Goal: Information Seeking & Learning: Understand process/instructions

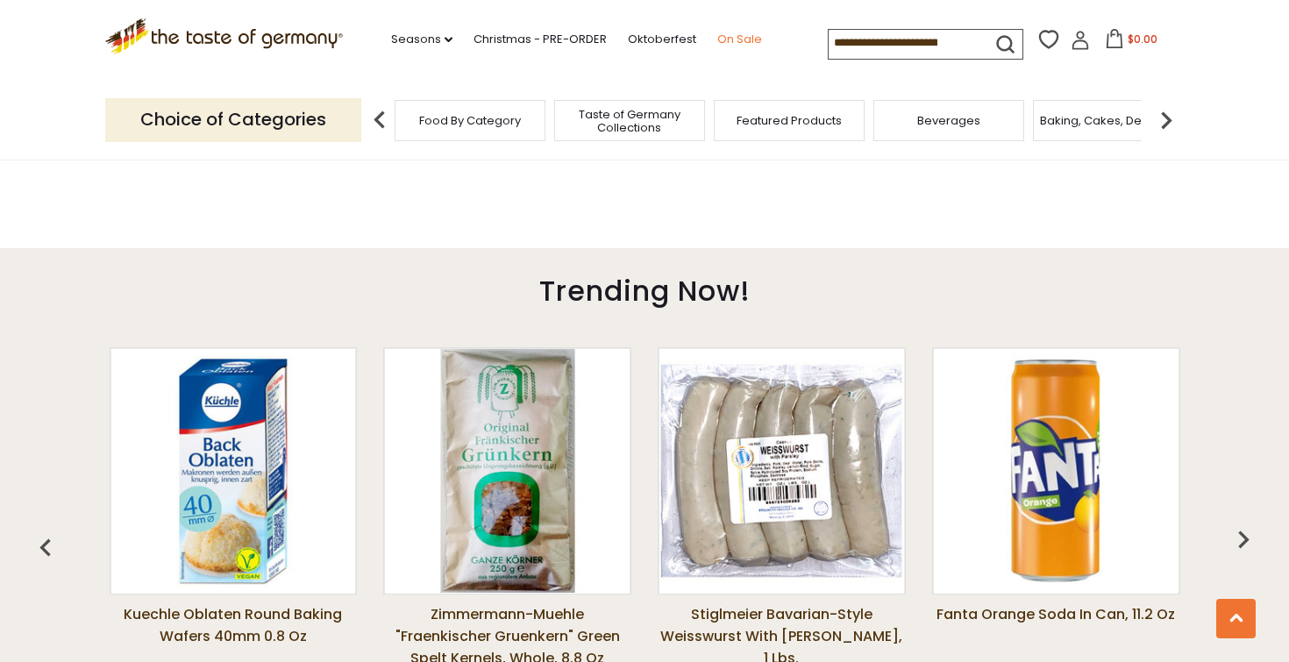
scroll to position [1143, 0]
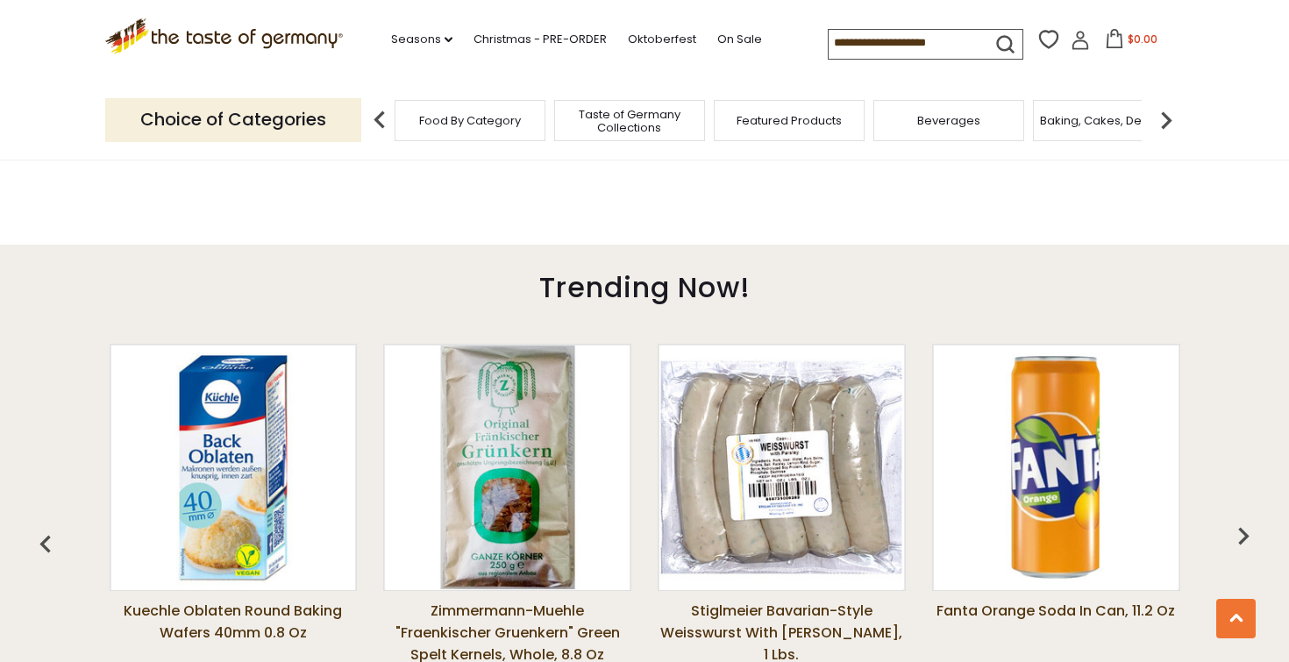
click at [776, 453] on img at bounding box center [781, 467] width 244 height 244
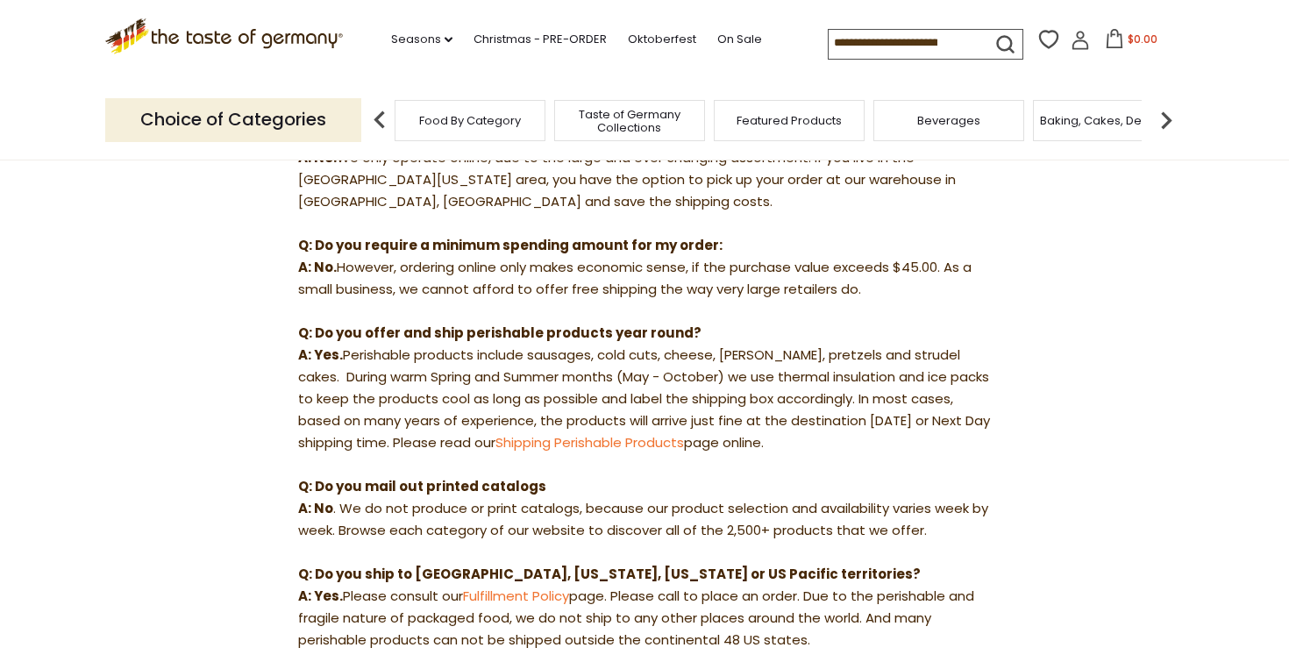
scroll to position [264, 0]
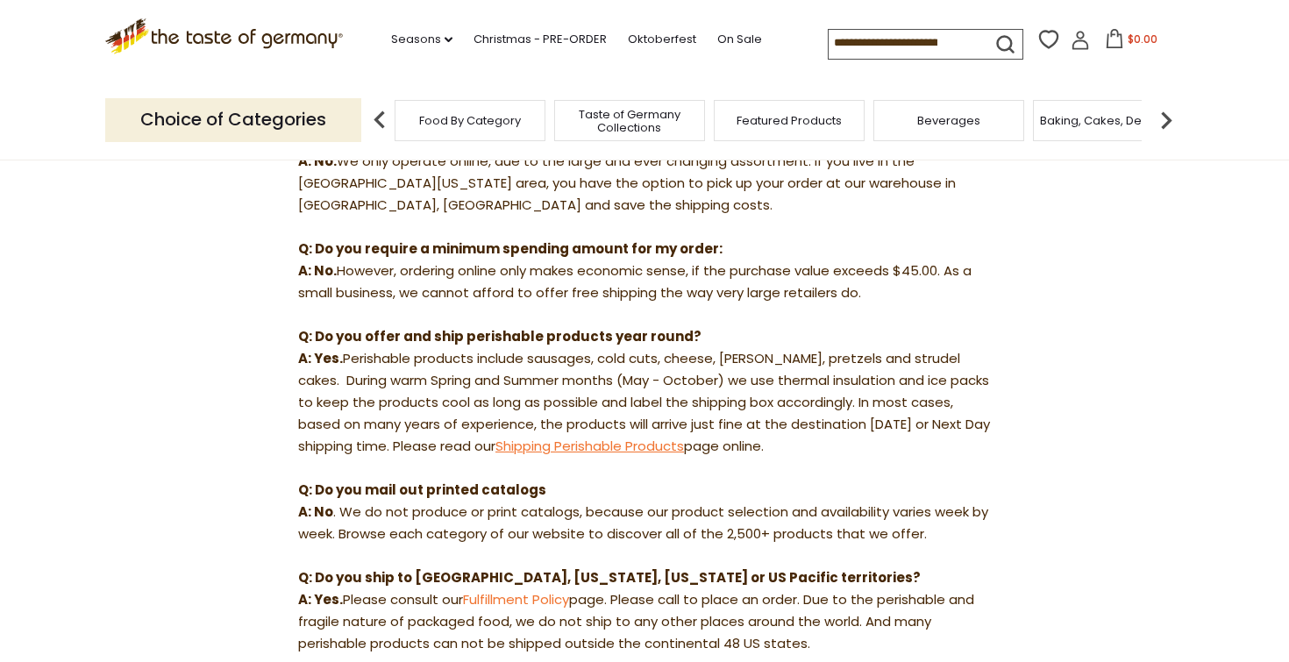
click at [606, 437] on link "Shipping Perishable Products" at bounding box center [589, 446] width 188 height 18
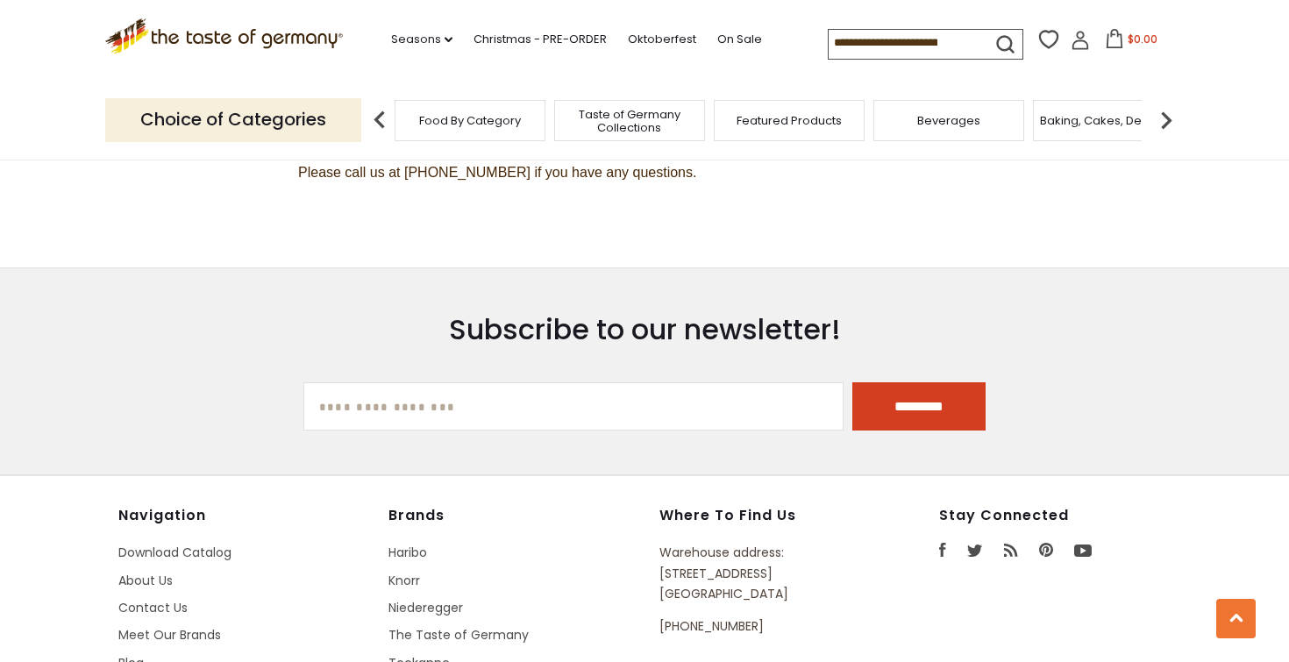
scroll to position [2001, 0]
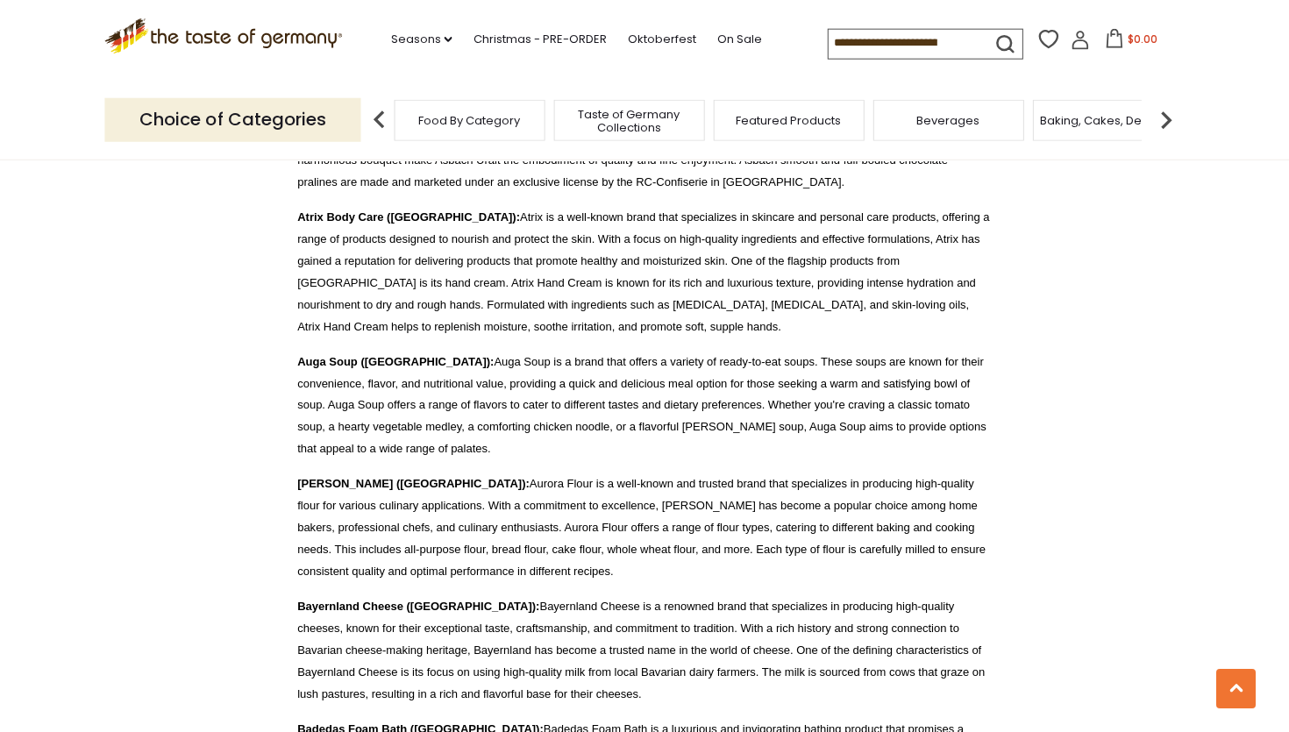
scroll to position [1564, 0]
